Goal: Transaction & Acquisition: Purchase product/service

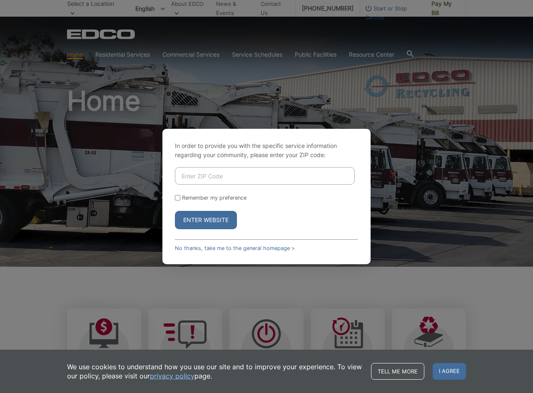
click at [239, 175] on input "Enter ZIP Code" at bounding box center [265, 175] width 180 height 17
type input "92020"
click at [191, 199] on label "Remember my preference" at bounding box center [214, 198] width 65 height 6
click at [180, 199] on input "Remember my preference" at bounding box center [177, 197] width 5 height 5
checkbox input "true"
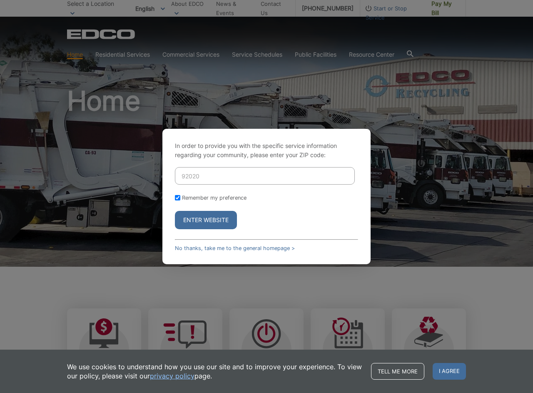
checkbox input "true"
click at [202, 222] on button "Enter Website" at bounding box center [206, 220] width 62 height 18
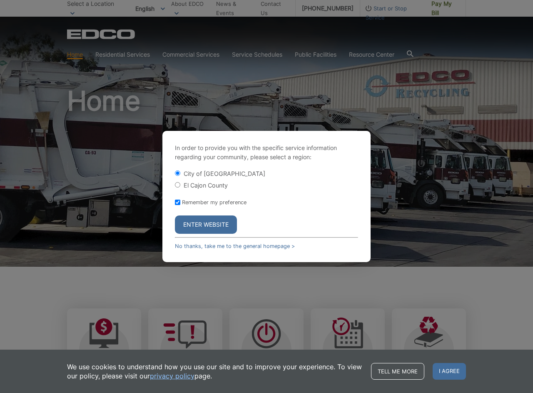
click at [204, 221] on button "Enter Website" at bounding box center [206, 224] width 62 height 18
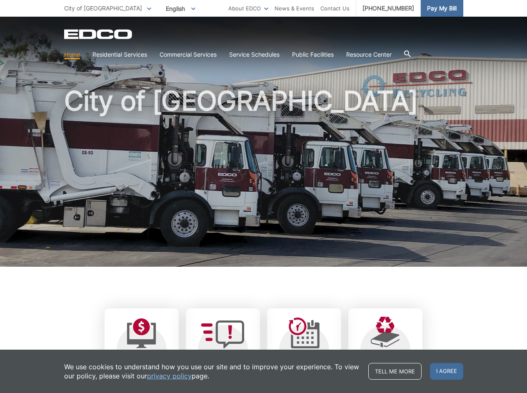
click at [439, 9] on span "Pay My Bill" at bounding box center [442, 8] width 30 height 9
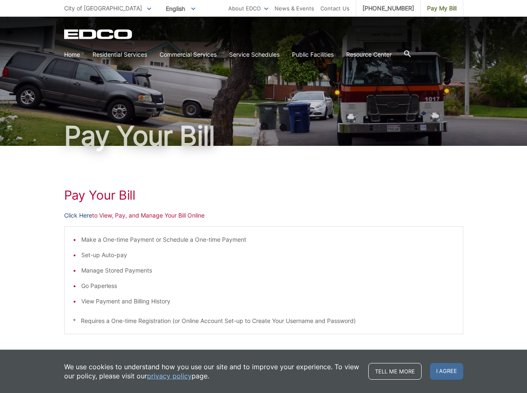
click at [75, 217] on link "Click Here" at bounding box center [78, 215] width 28 height 9
